Goal: Navigation & Orientation: Find specific page/section

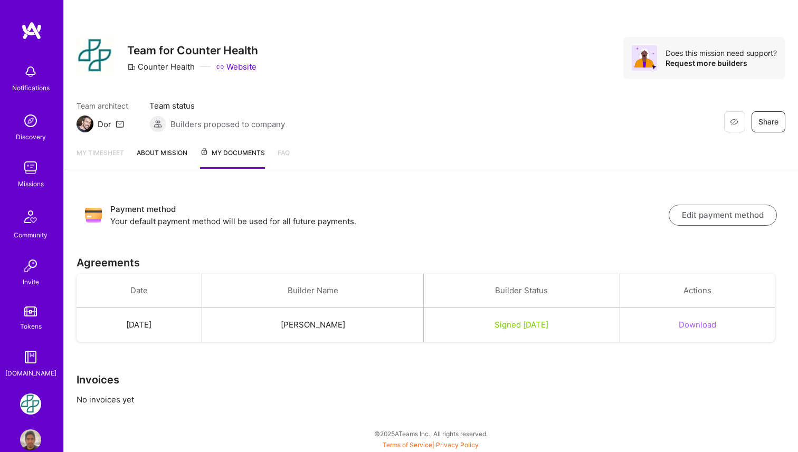
click at [106, 155] on link "My timesheet" at bounding box center [100, 158] width 47 height 22
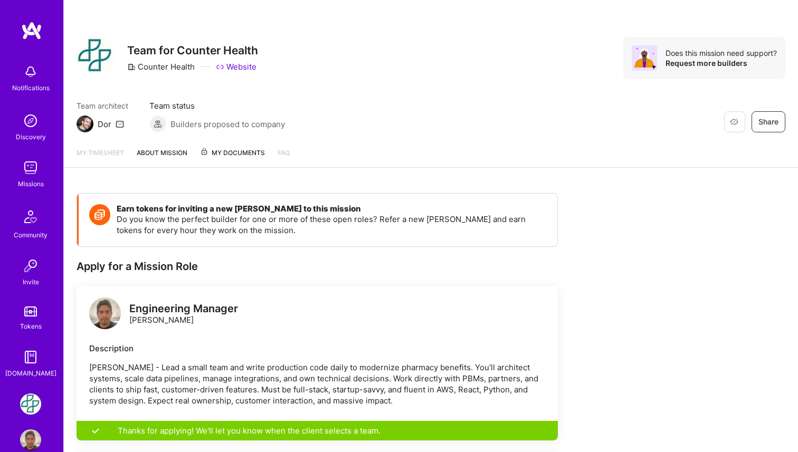
click at [106, 155] on link "My timesheet" at bounding box center [100, 157] width 47 height 20
click at [165, 153] on link "About Mission" at bounding box center [162, 157] width 51 height 20
